Goal: Task Accomplishment & Management: Manage account settings

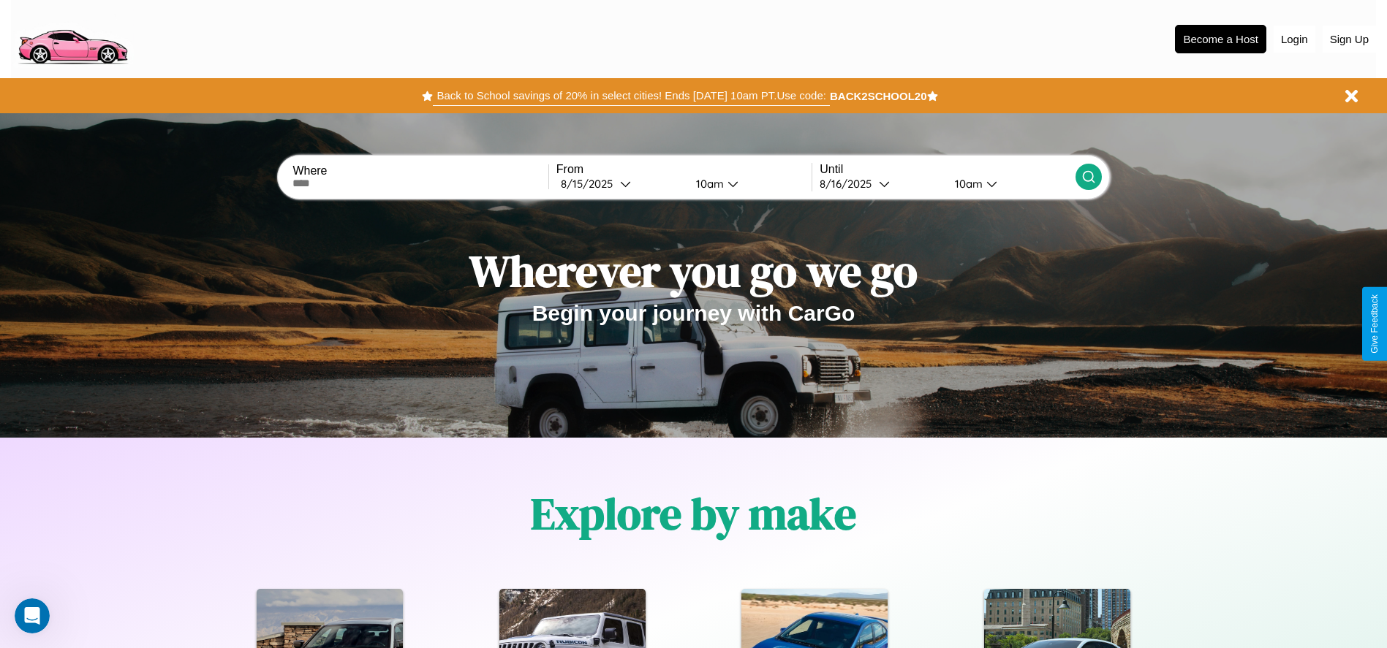
click at [631, 96] on button "Back to School savings of 20% in select cities! Ends [DATE] 10am PT. Use code:" at bounding box center [631, 96] width 396 height 20
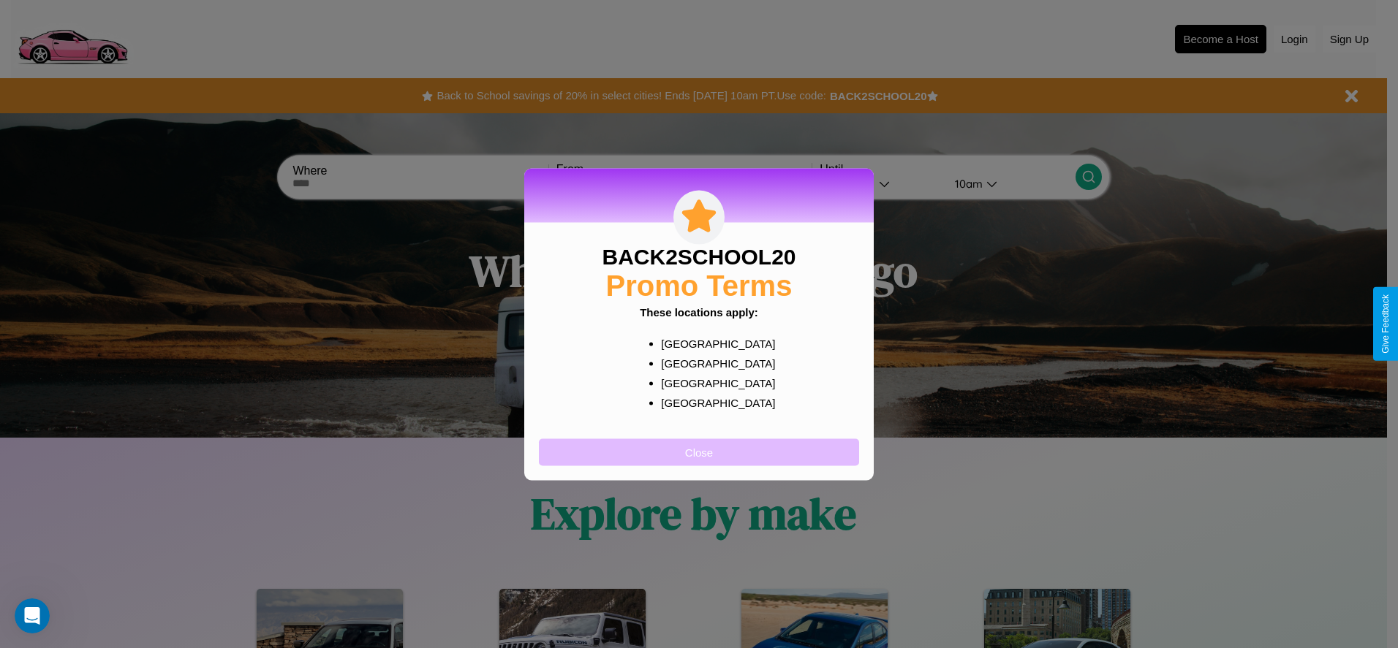
click at [699, 452] on button "Close" at bounding box center [699, 452] width 320 height 27
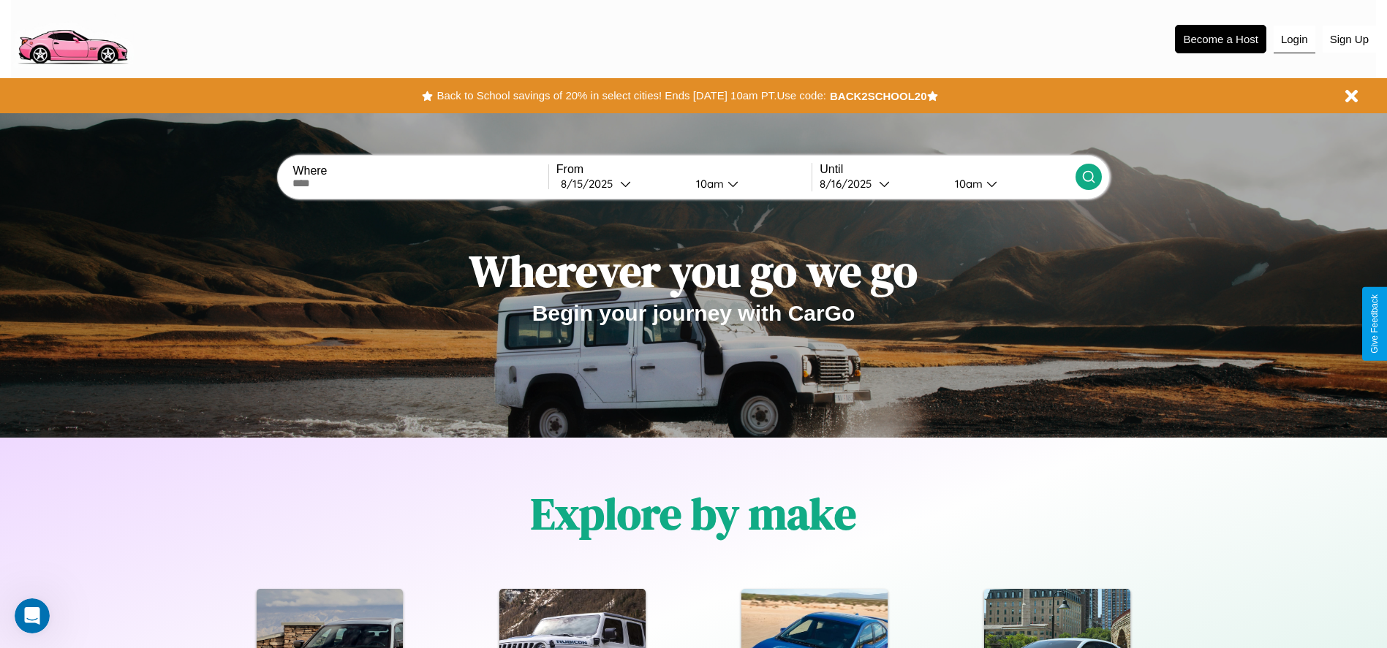
click at [1294, 39] on button "Login" at bounding box center [1294, 40] width 42 height 28
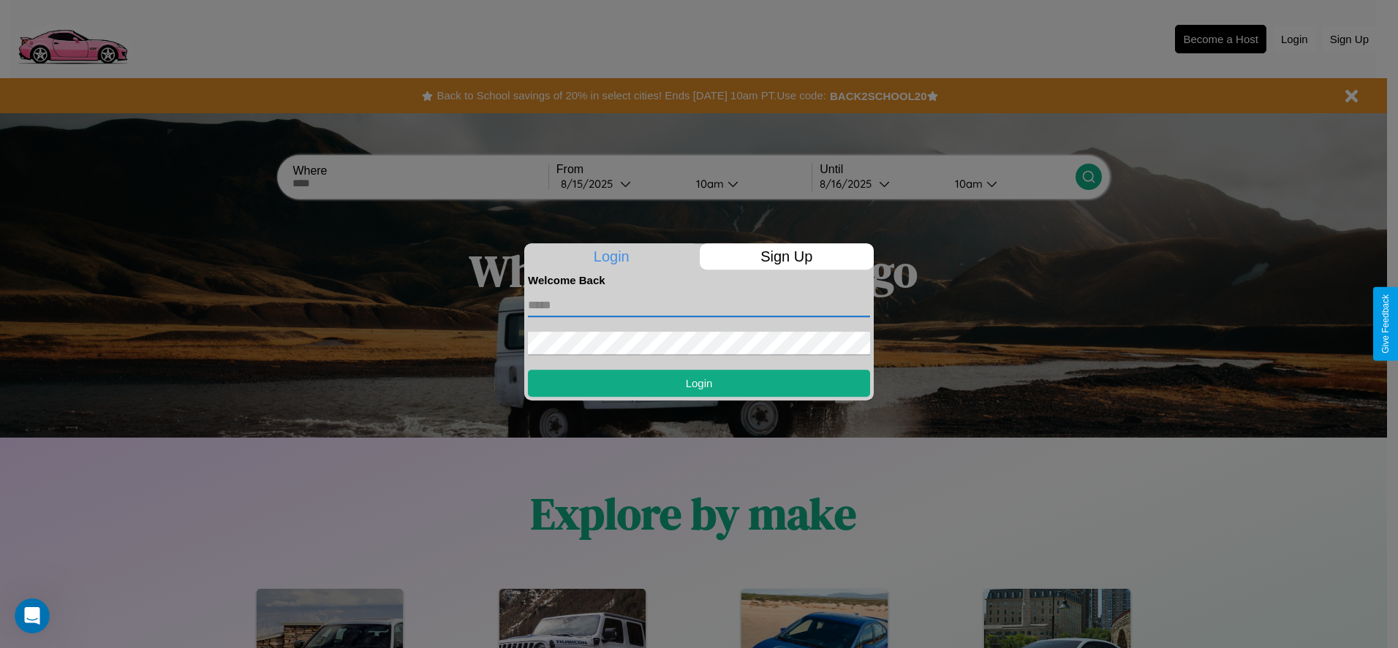
click at [699, 305] on input "text" at bounding box center [699, 305] width 342 height 23
type input "**********"
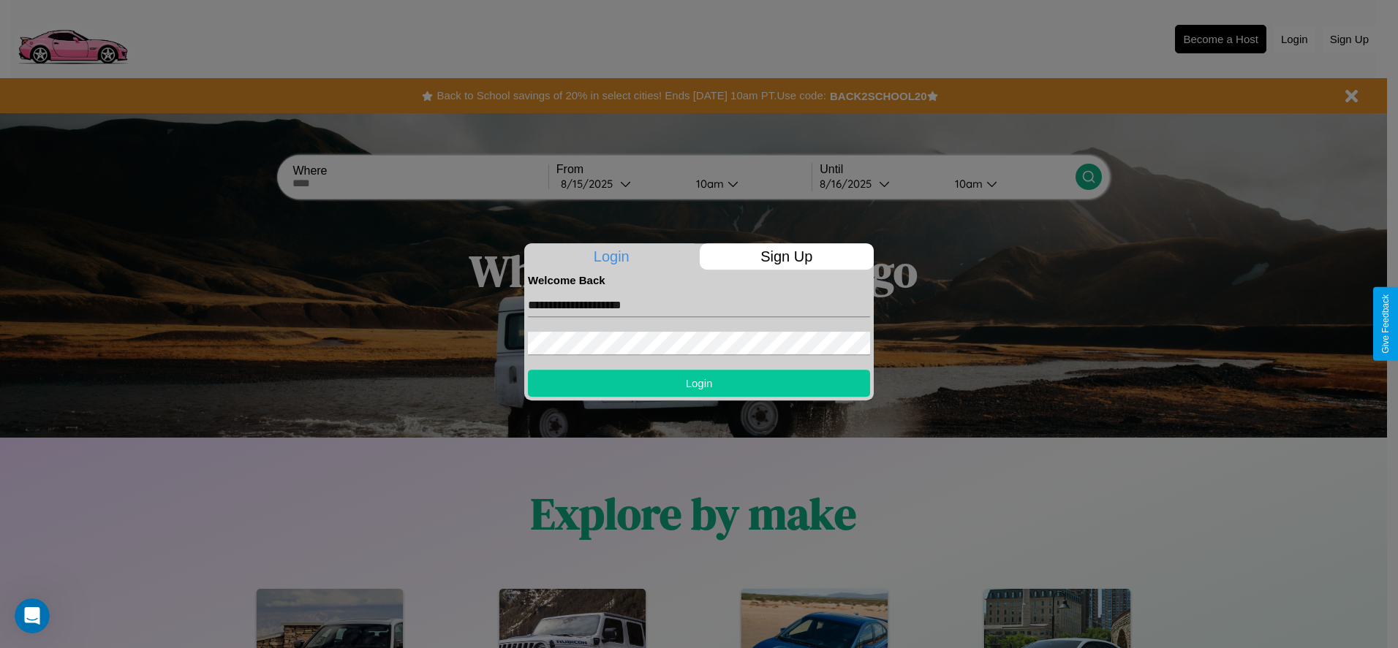
click at [699, 383] on button "Login" at bounding box center [699, 383] width 342 height 27
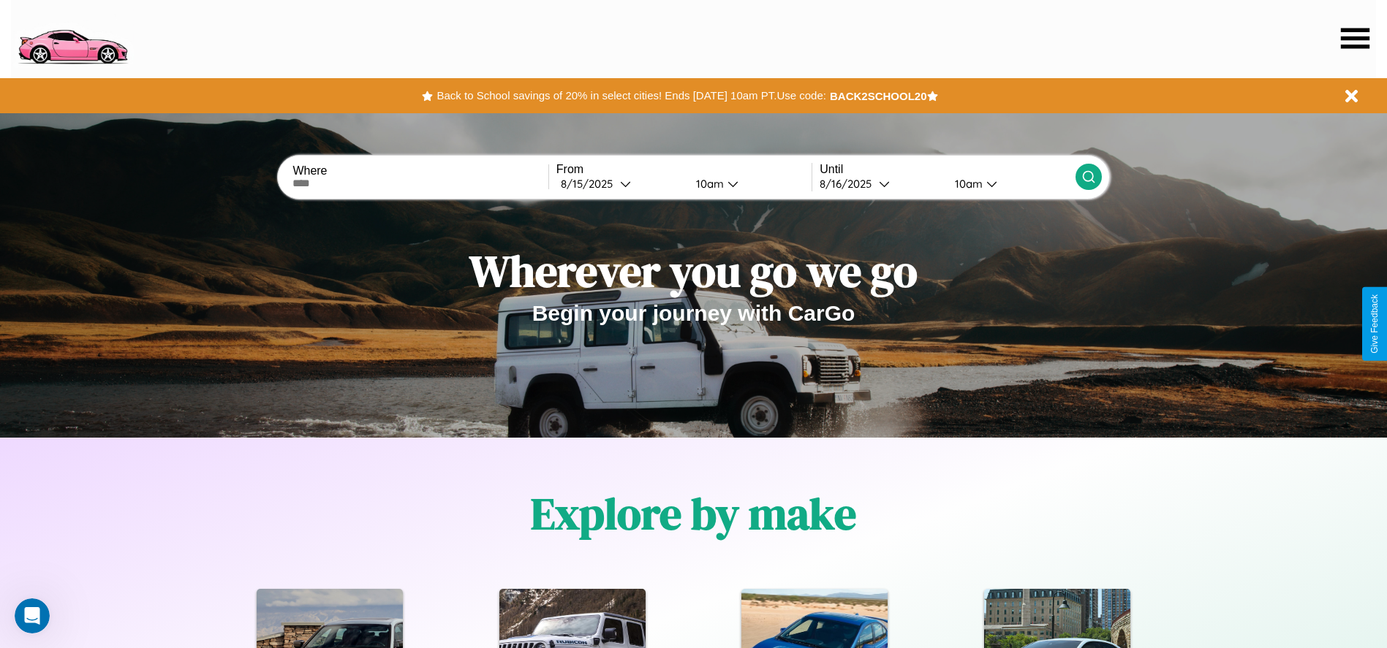
click at [1354, 38] on icon at bounding box center [1355, 38] width 29 height 20
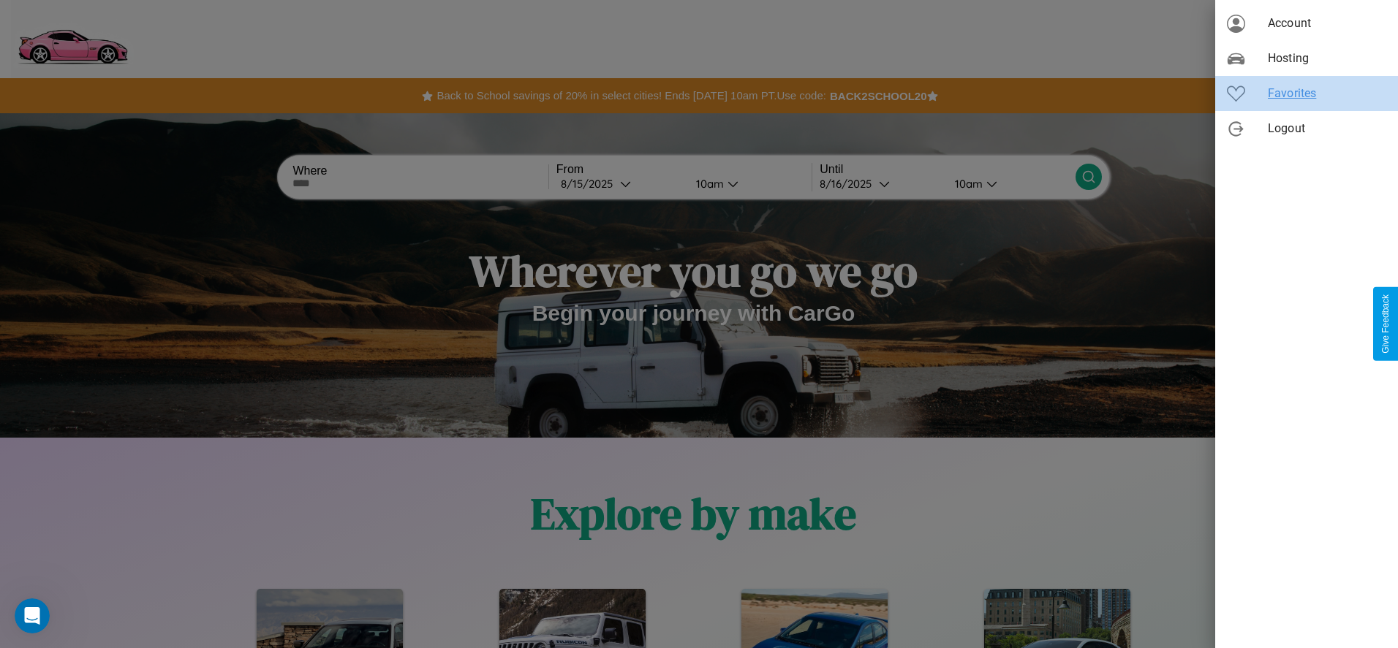
click at [1306, 94] on span "Favorites" at bounding box center [1327, 94] width 118 height 18
